Goal: Task Accomplishment & Management: Use online tool/utility

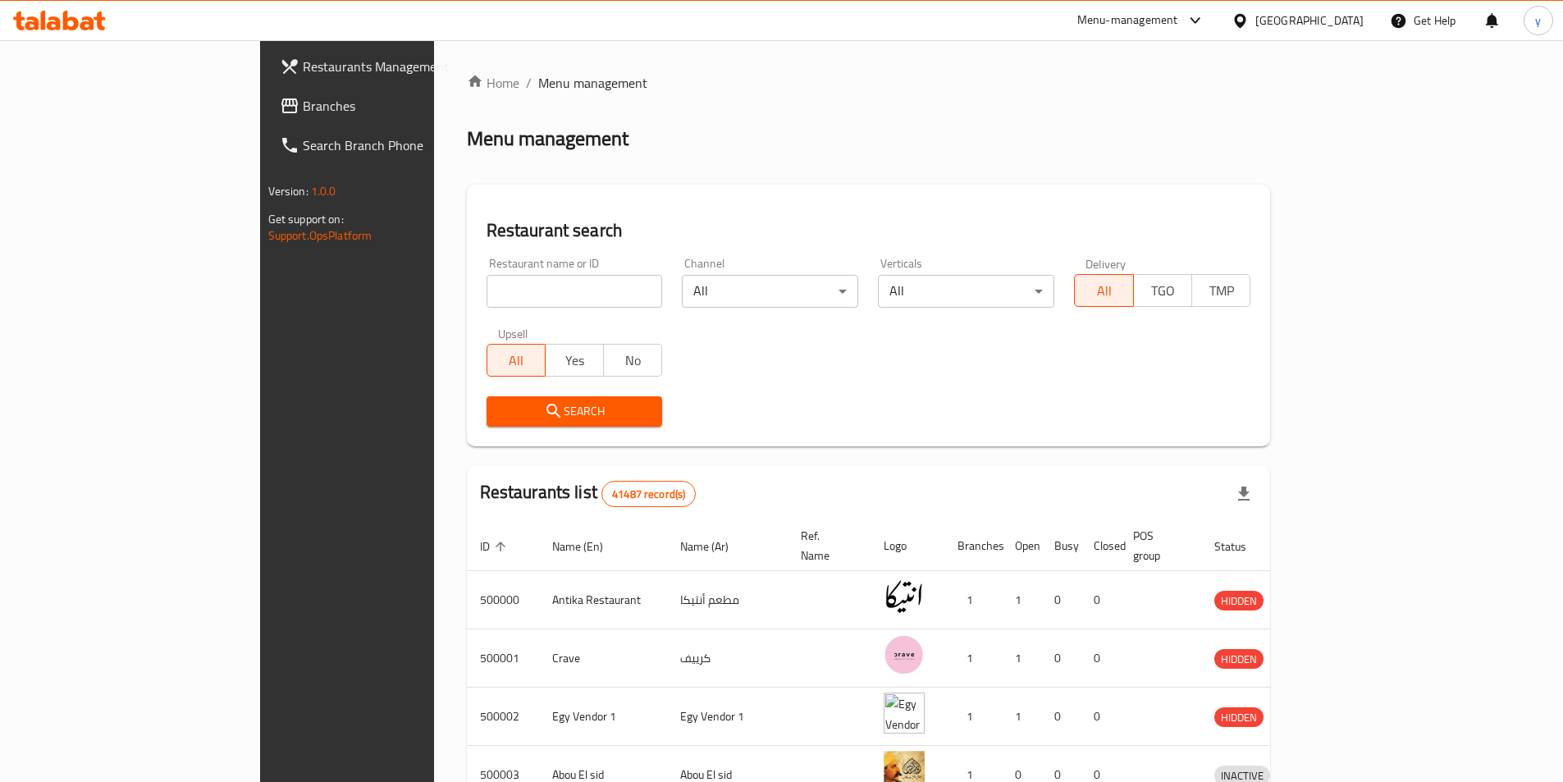
click at [303, 98] on span "Branches" at bounding box center [405, 106] width 205 height 20
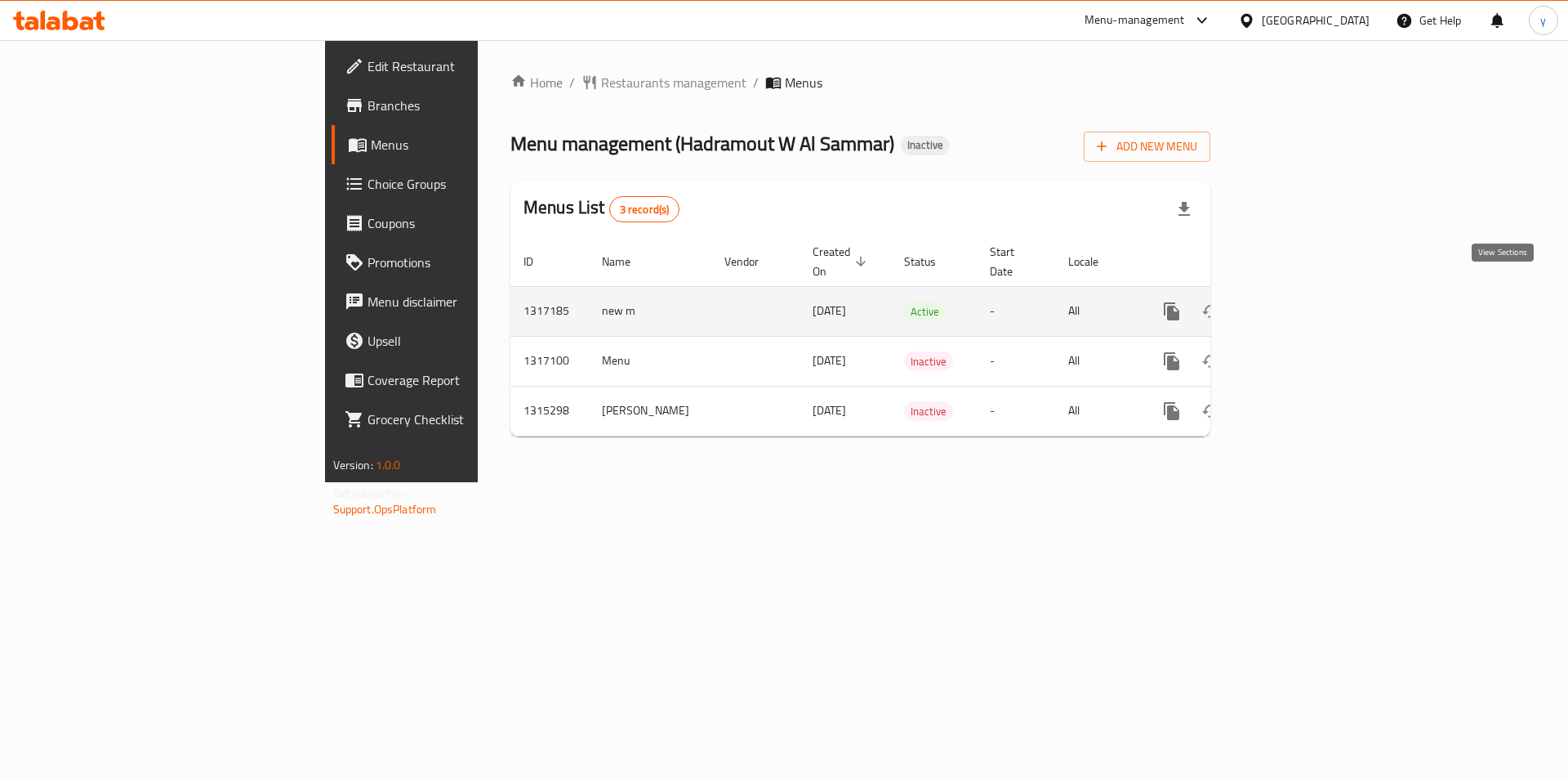
click at [1299, 302] on icon "enhanced table" at bounding box center [1289, 312] width 20 height 20
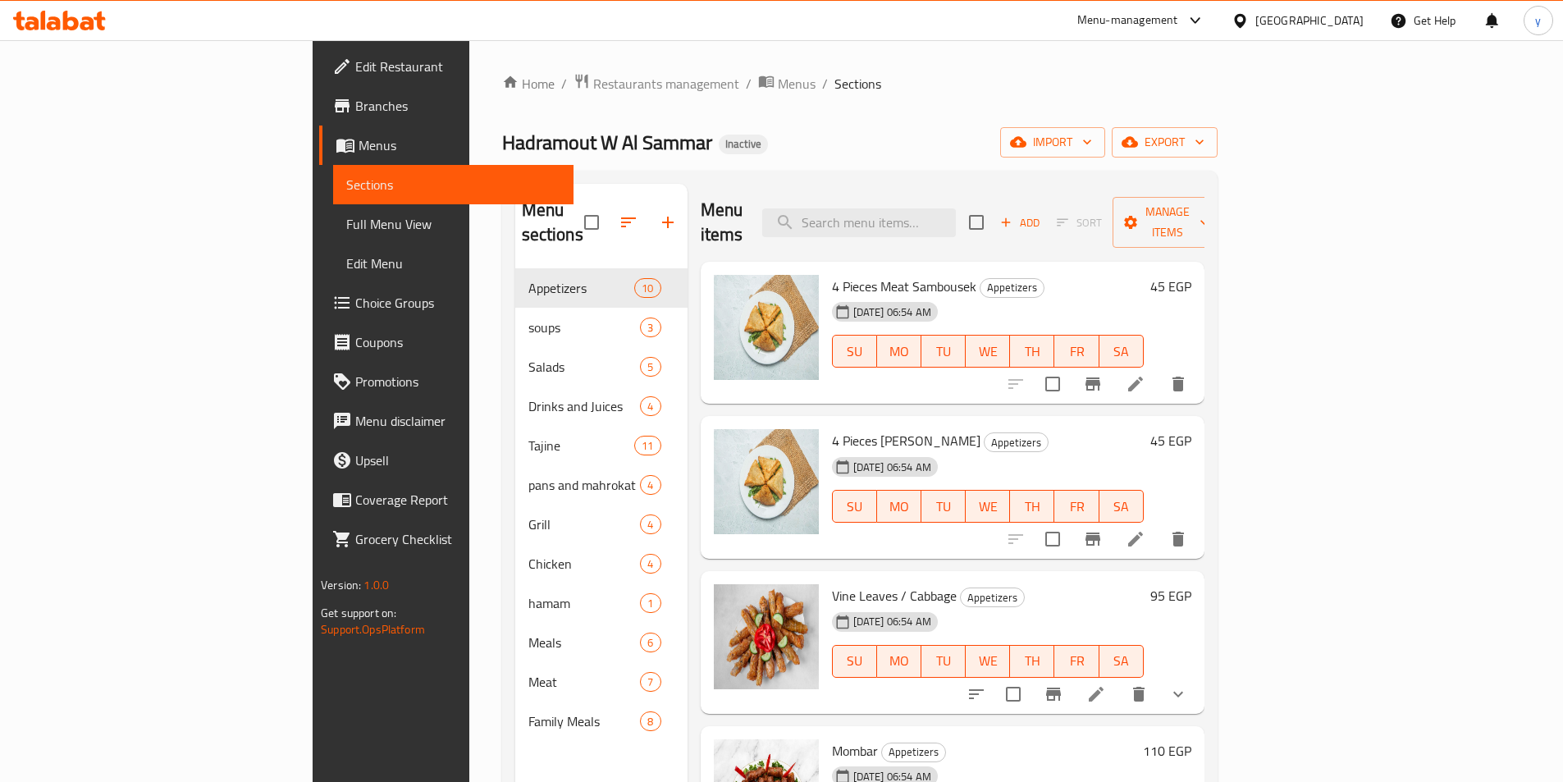
click at [346, 219] on span "Full Menu View" at bounding box center [453, 224] width 214 height 20
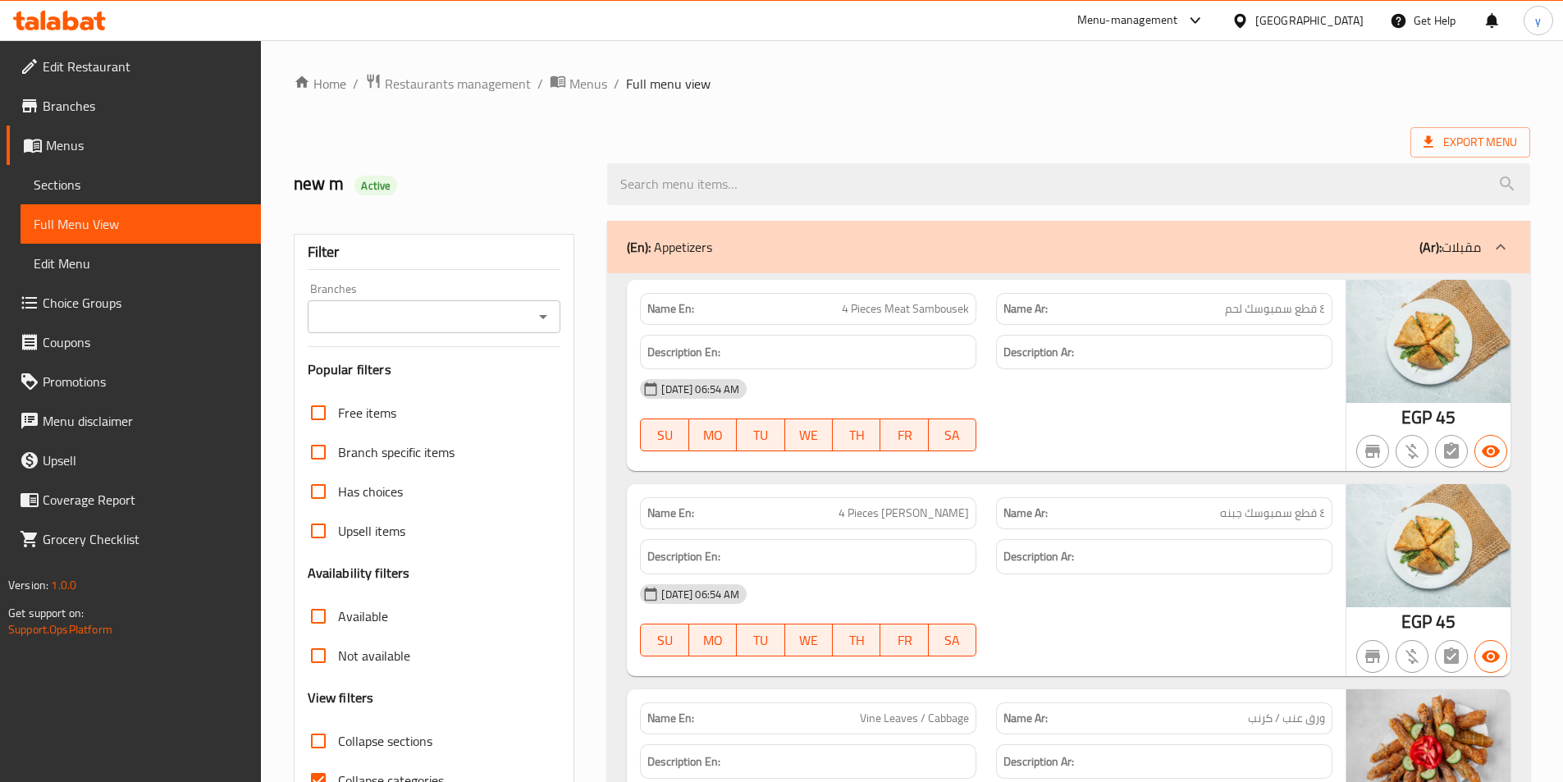
click at [792, 135] on div "Export Menu" at bounding box center [912, 142] width 1236 height 30
click at [361, 767] on label "Collapse categories" at bounding box center [371, 779] width 145 height 39
click at [338, 767] on input "Collapse categories" at bounding box center [318, 779] width 39 height 39
checkbox input "false"
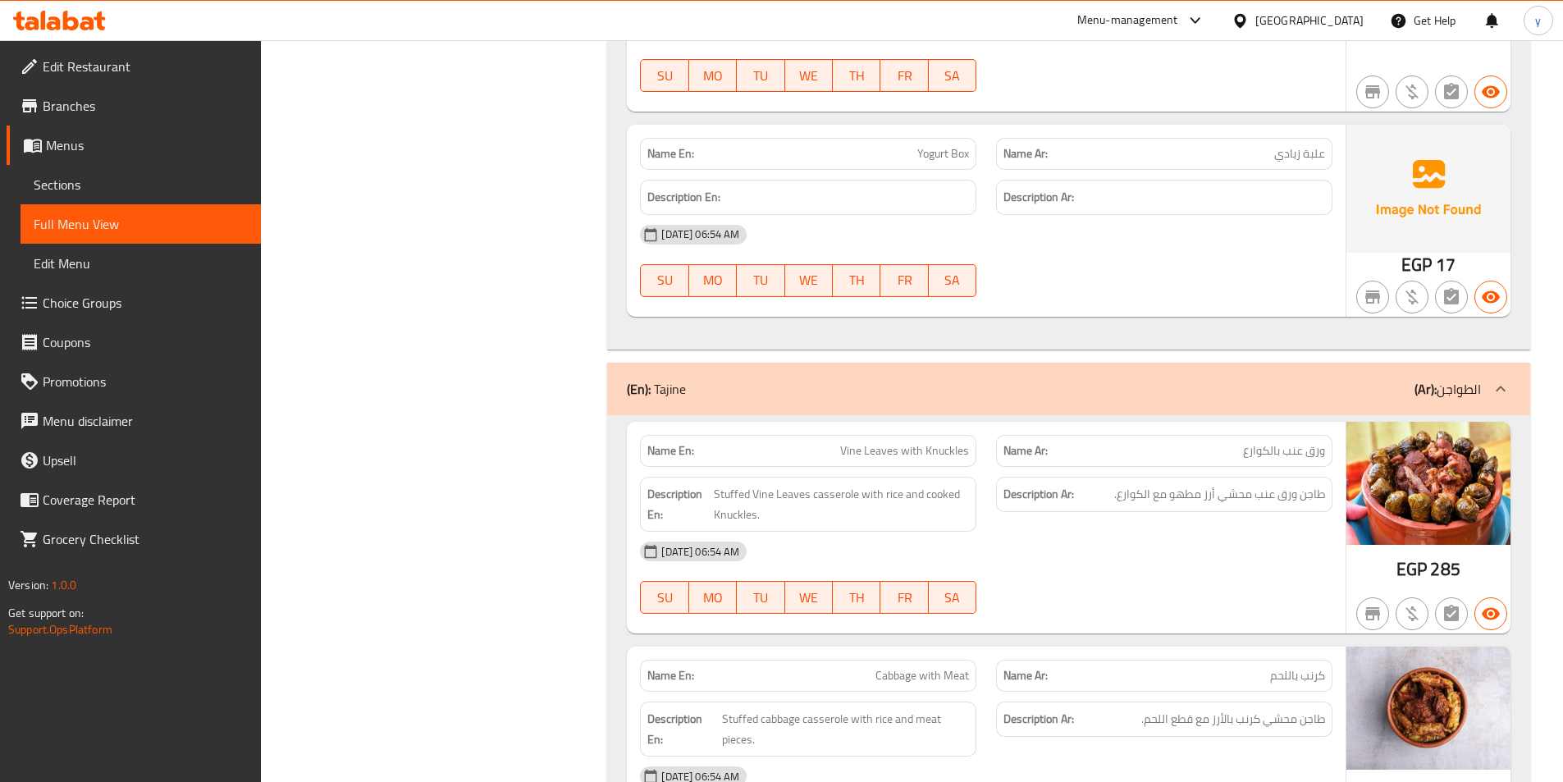
scroll to position [7246, 0]
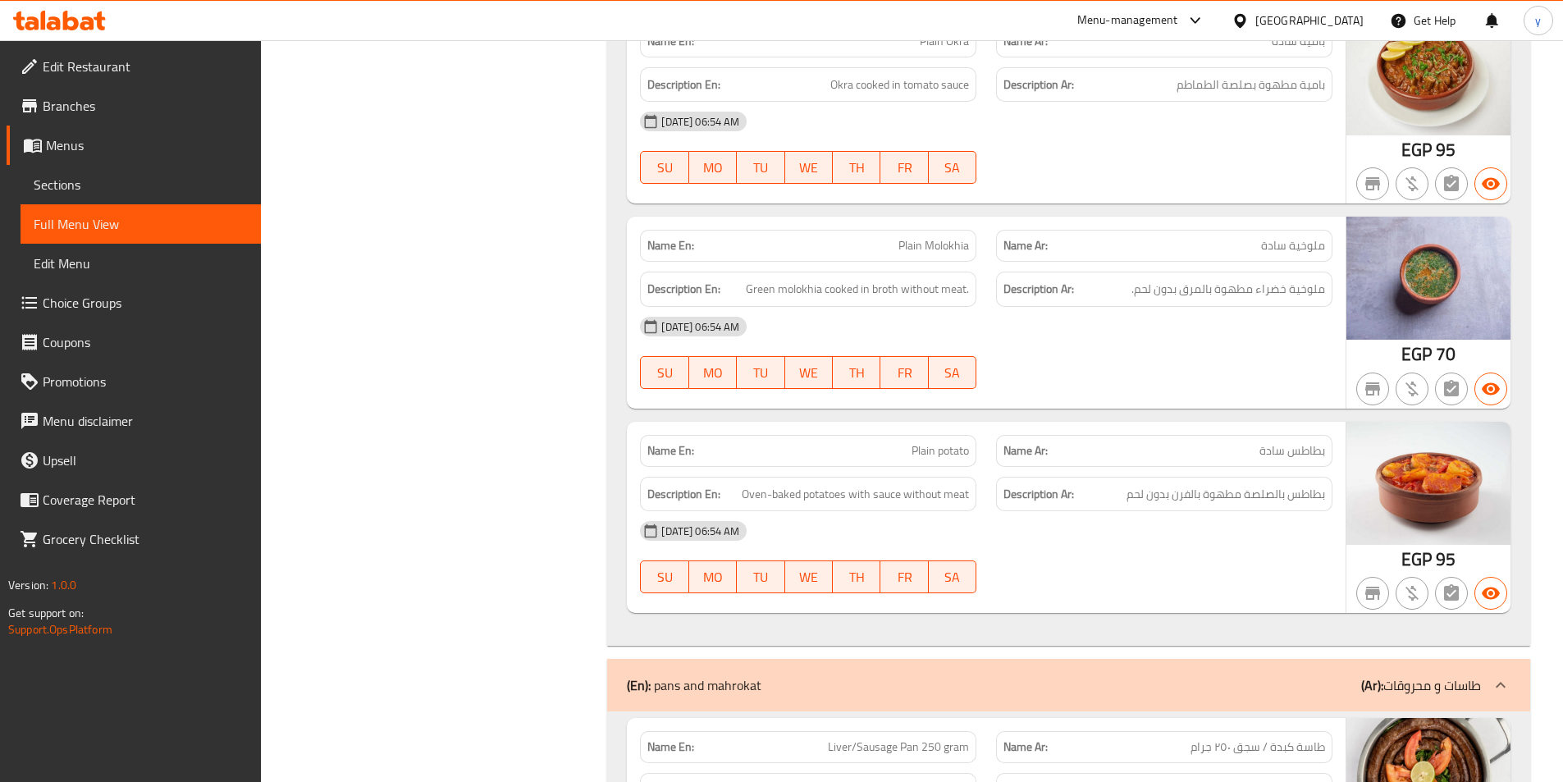
click at [106, 107] on span "Branches" at bounding box center [145, 106] width 205 height 20
